Goal: Entertainment & Leisure: Consume media (video, audio)

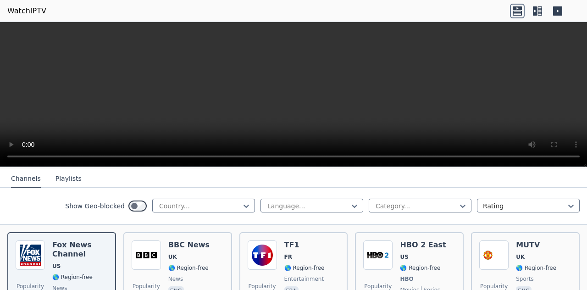
scroll to position [89, 0]
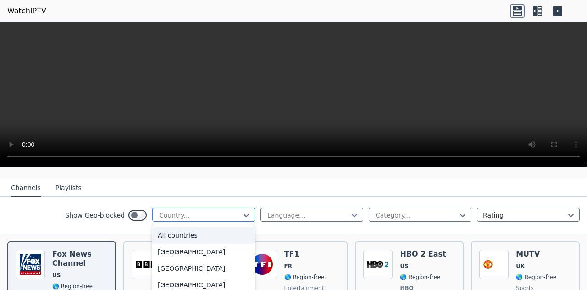
click at [222, 211] on div at bounding box center [200, 215] width 84 height 9
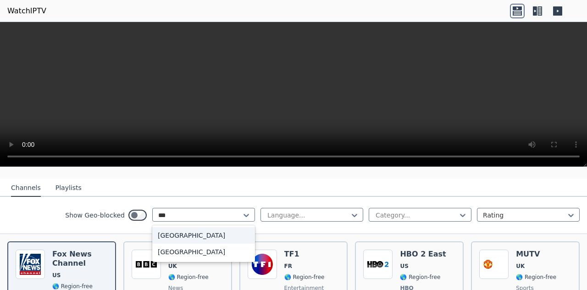
type input "****"
click at [213, 235] on div "[GEOGRAPHIC_DATA]" at bounding box center [203, 235] width 103 height 17
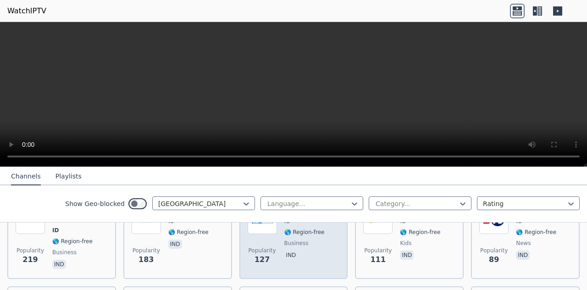
scroll to position [134, 0]
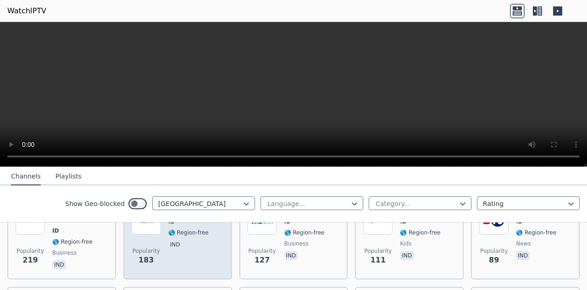
click at [186, 240] on span "ind" at bounding box center [192, 245] width 48 height 11
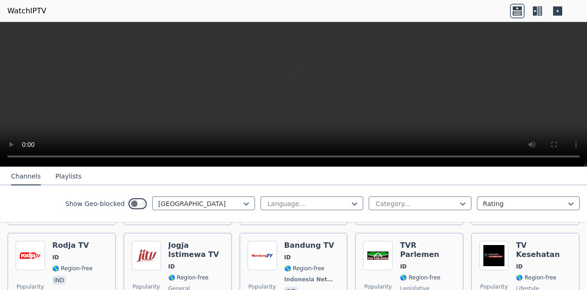
scroll to position [275, 0]
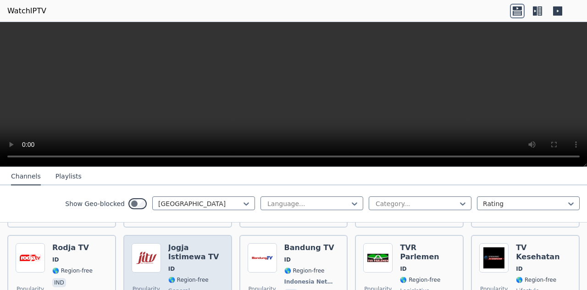
click at [169, 276] on span "🌎 Region-free" at bounding box center [188, 279] width 40 height 7
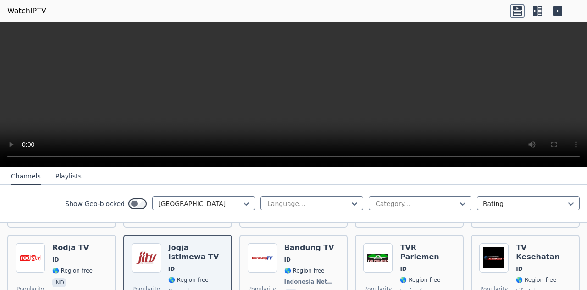
click at [271, 103] on video at bounding box center [293, 94] width 587 height 145
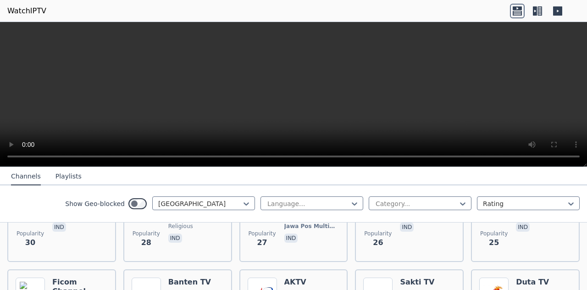
scroll to position [510, 0]
